Goal: Information Seeking & Learning: Learn about a topic

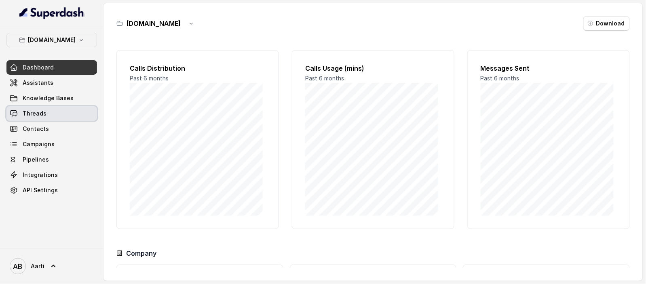
click at [34, 119] on link "Threads" at bounding box center [51, 113] width 91 height 15
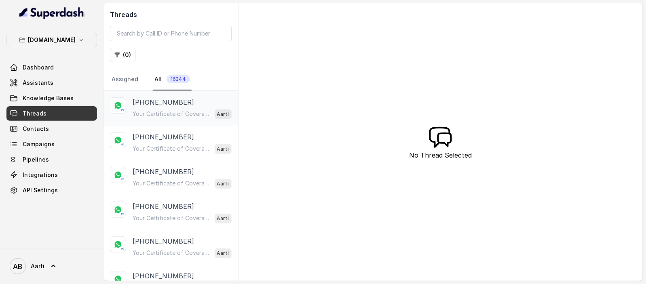
click at [156, 108] on div "[PHONE_NUMBER] Your Certificate of Coverage is Ready Hi Guna, Your Certificate …" at bounding box center [182, 108] width 99 height 22
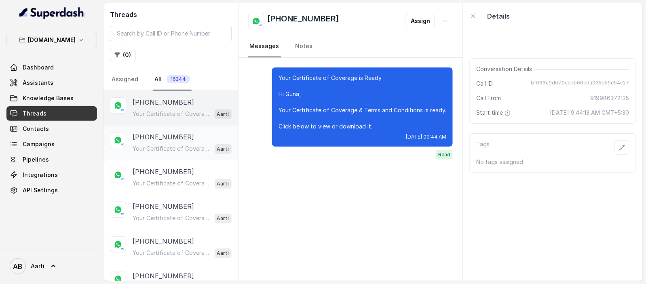
click at [158, 137] on p "[PHONE_NUMBER]" at bounding box center [163, 137] width 61 height 10
